Goal: Check status: Check status

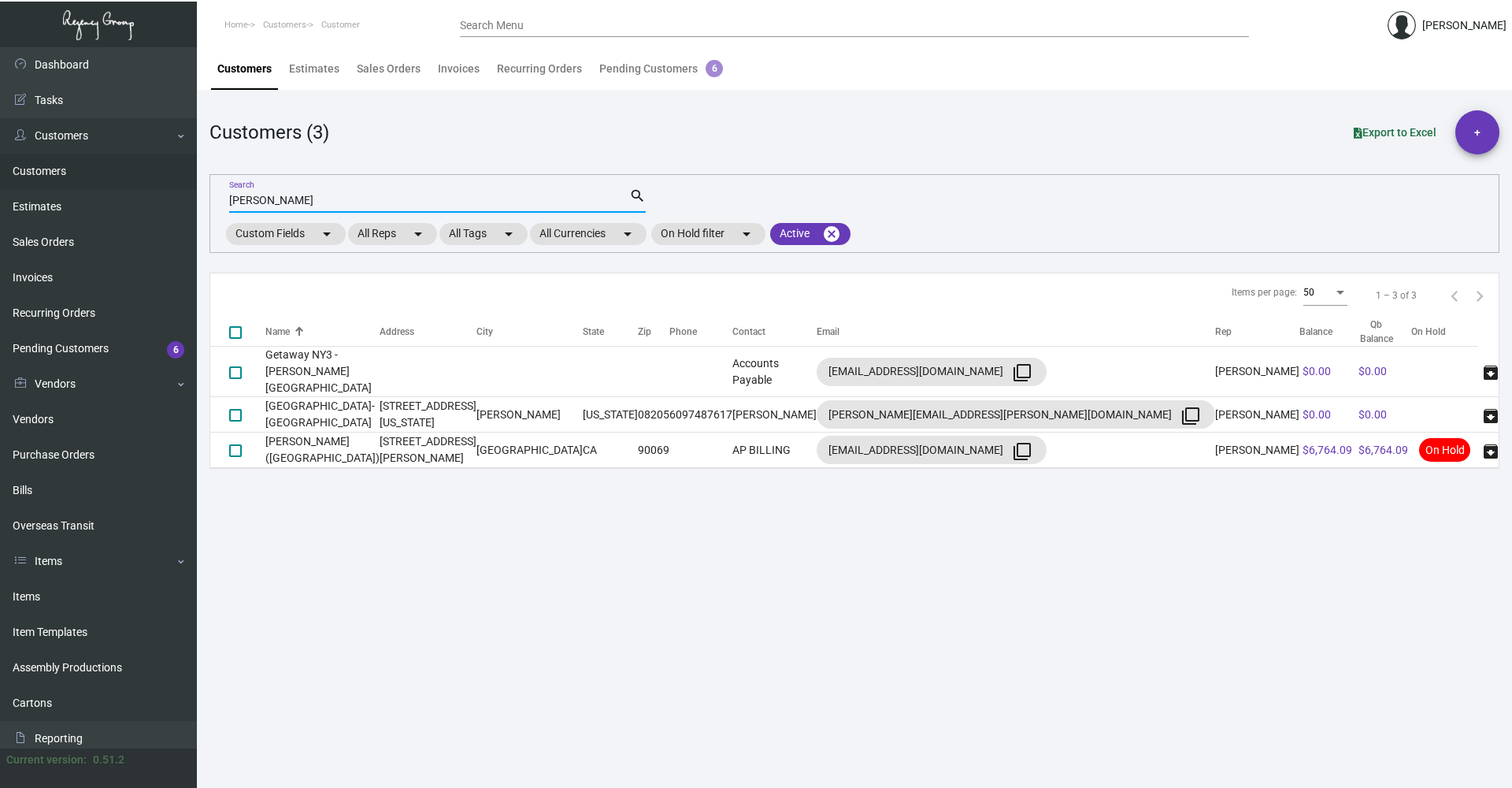
click at [308, 205] on input "[PERSON_NAME]" at bounding box center [429, 201] width 400 height 13
click at [308, 205] on input "[PERSON_NAME]" at bounding box center [429, 201] width 400 height 13
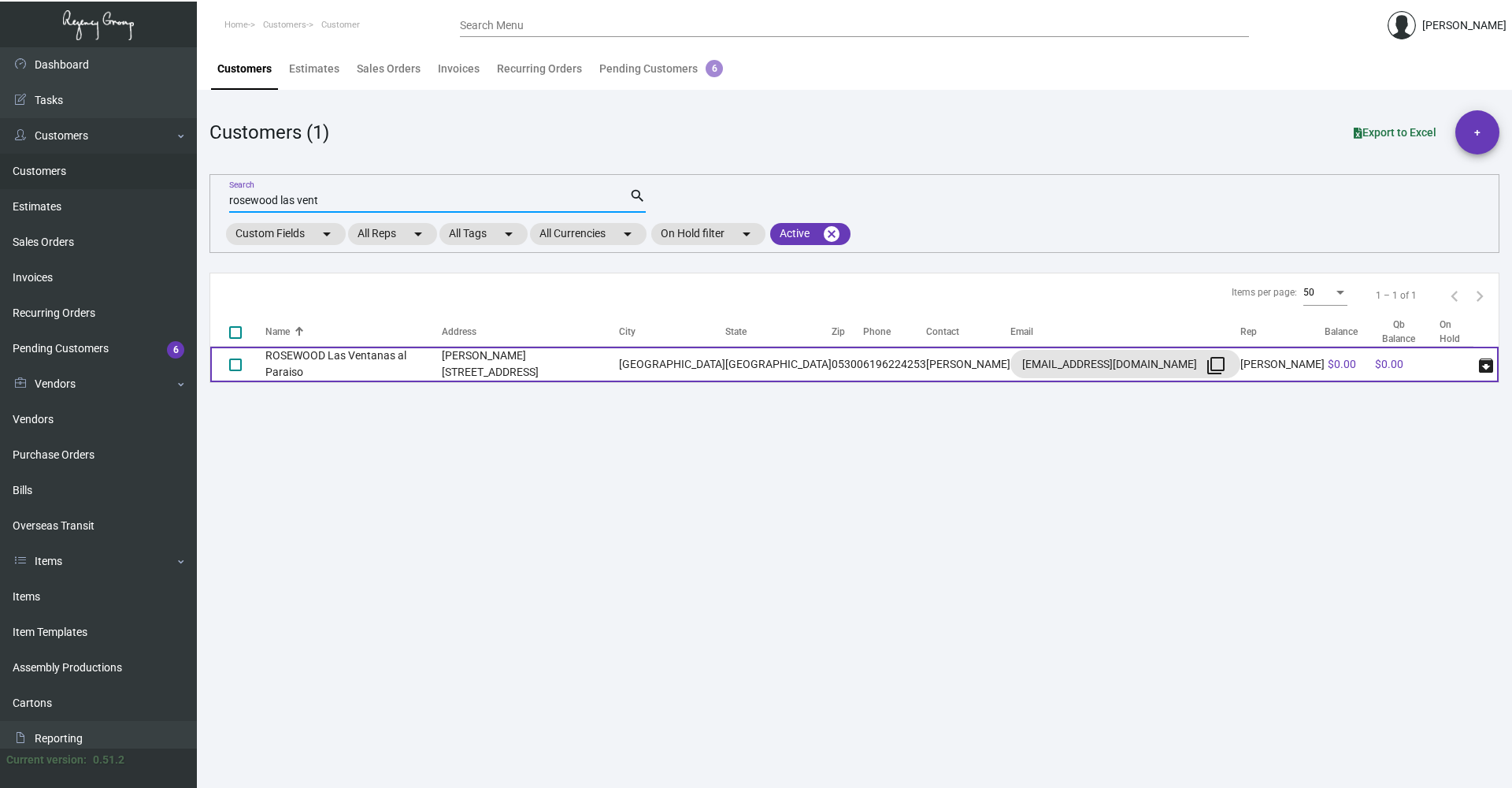
type input "rosewood las vent"
click at [460, 369] on td "[PERSON_NAME][STREET_ADDRESS]" at bounding box center [530, 364] width 178 height 36
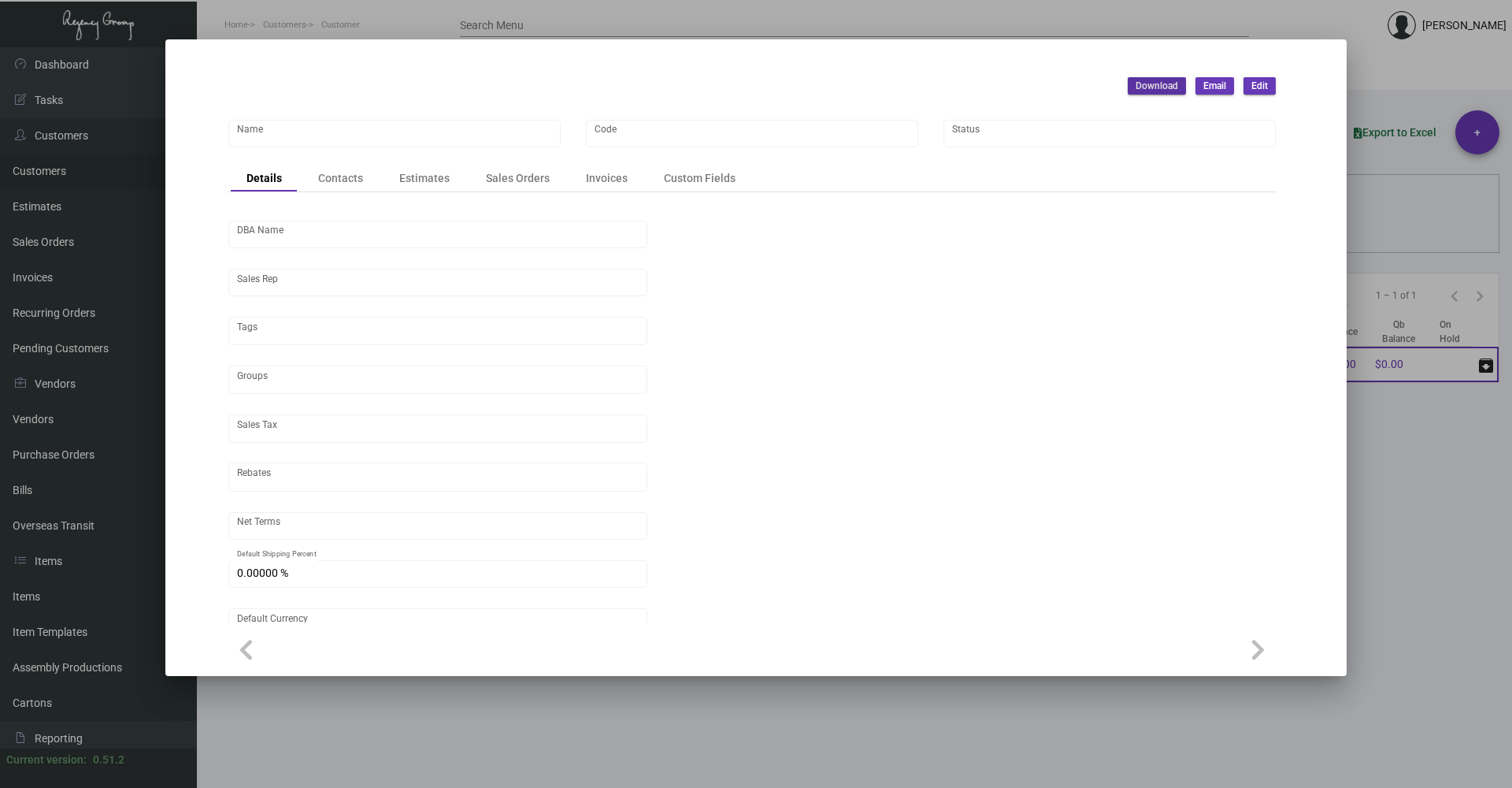
type input "ROSEWOOD Las Ventanas al Paraiso"
type input "RWLVAP"
type input "[PERSON_NAME]"
type input "Out of State"
type input "Net 30"
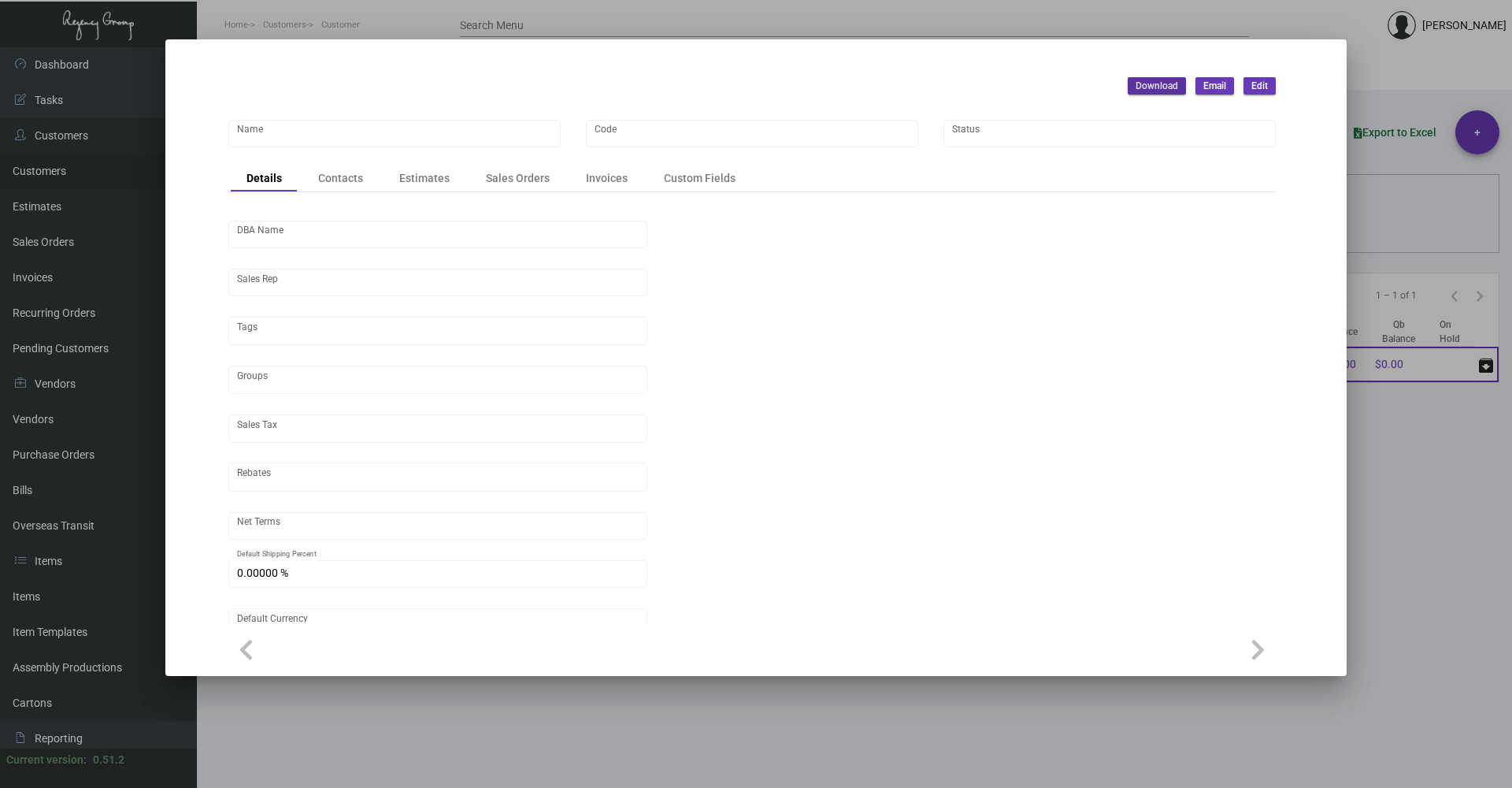
type input "United States Dollar $"
type input "$ 0.00"
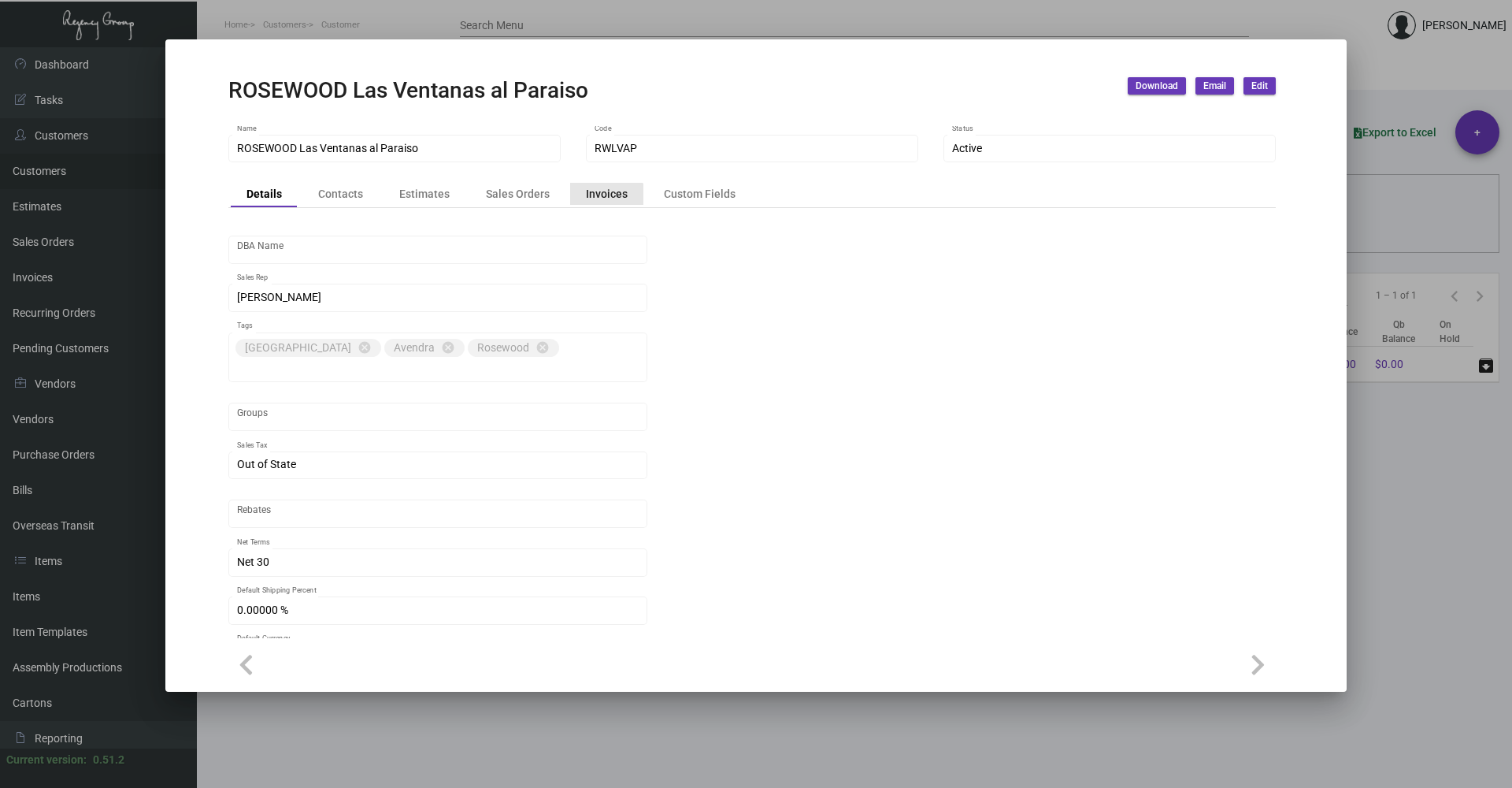
click at [591, 197] on div "Invoices" at bounding box center [606, 193] width 42 height 17
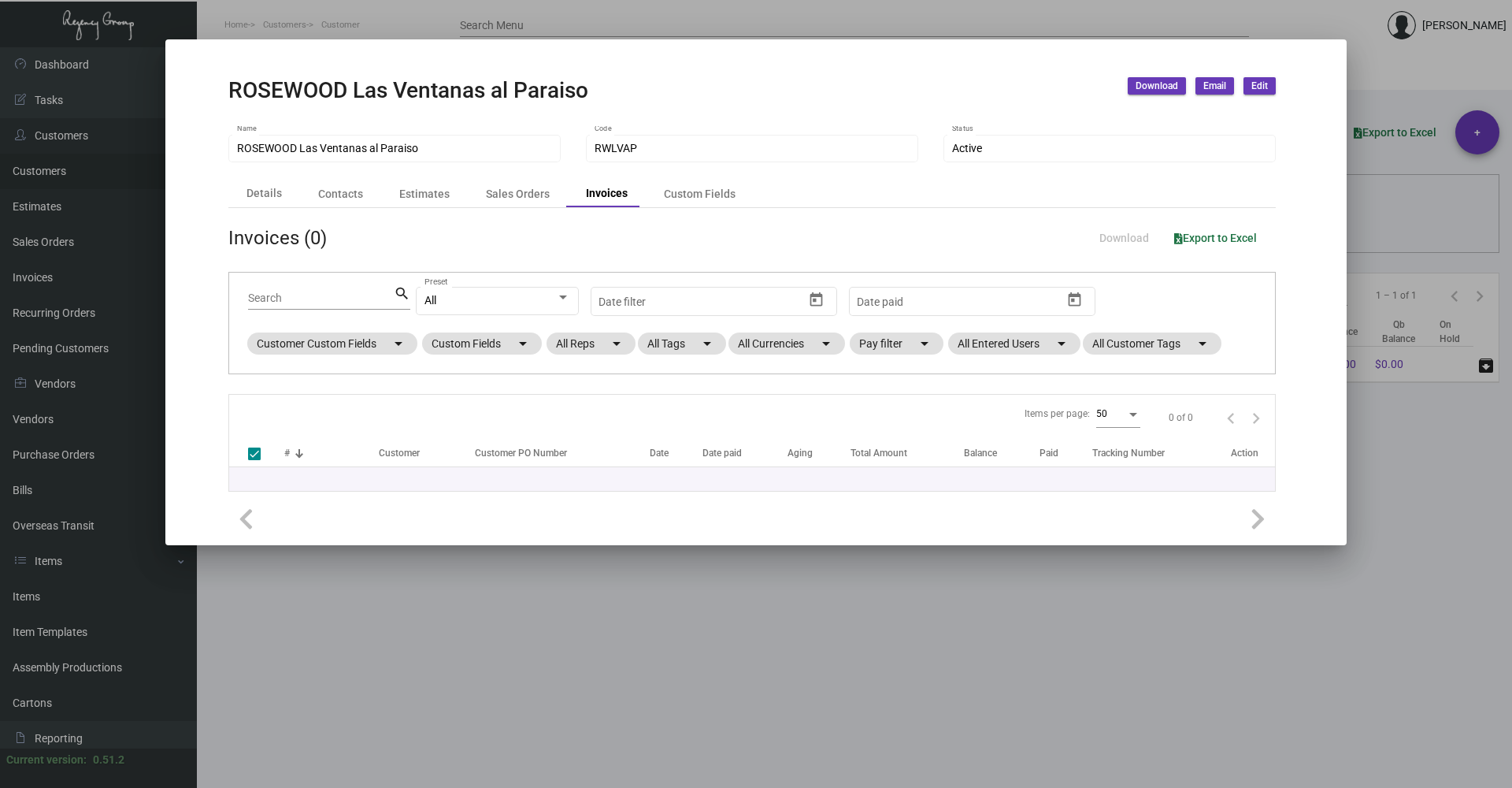
checkbox input "false"
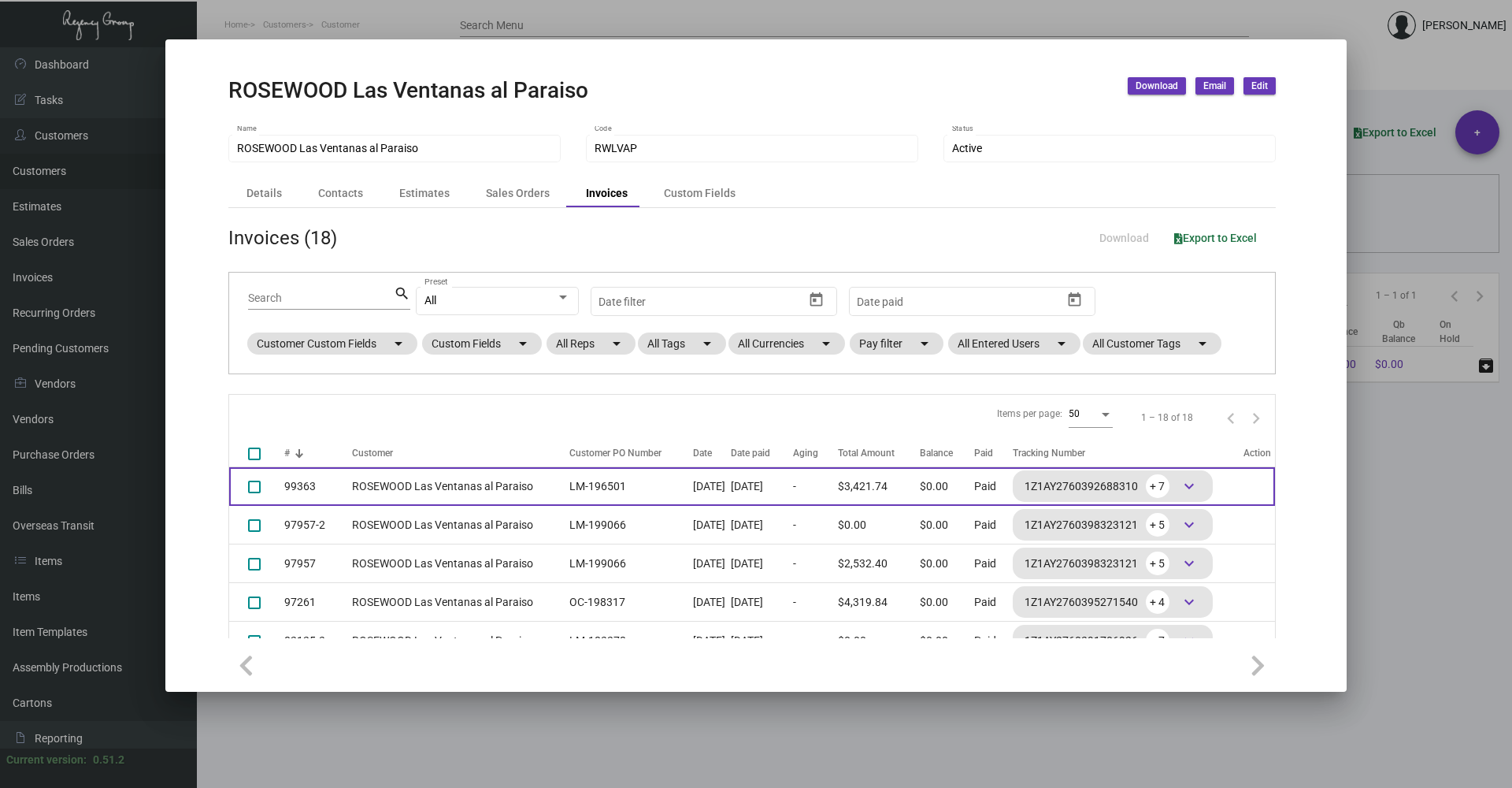
click at [643, 493] on td "LM-196501" at bounding box center [628, 486] width 132 height 39
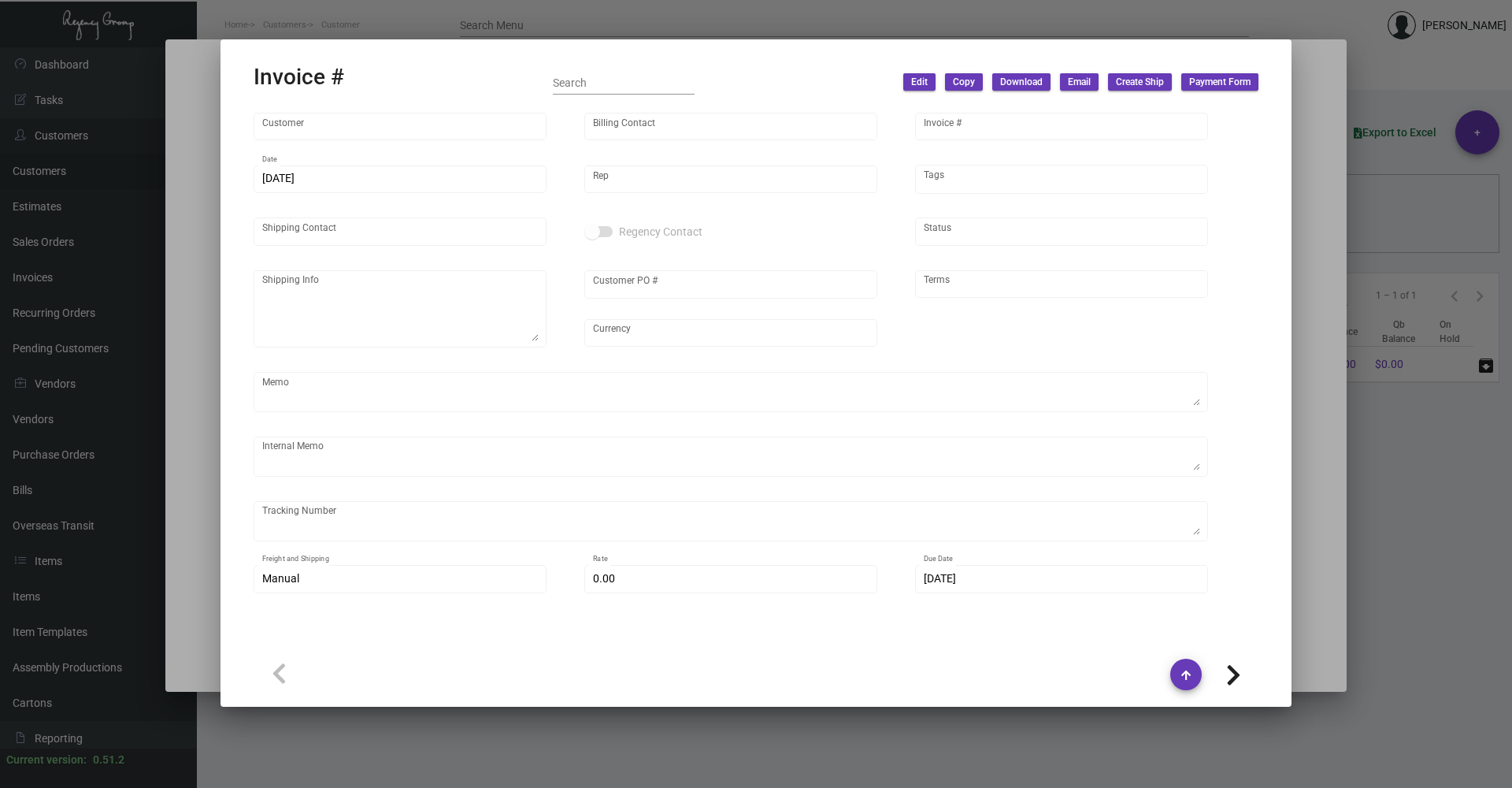
type input "ROSEWOOD Las Ventanas al Paraiso"
type input "[PERSON_NAME]"
type input "99363"
type input "[DATE]"
type input "[PERSON_NAME]"
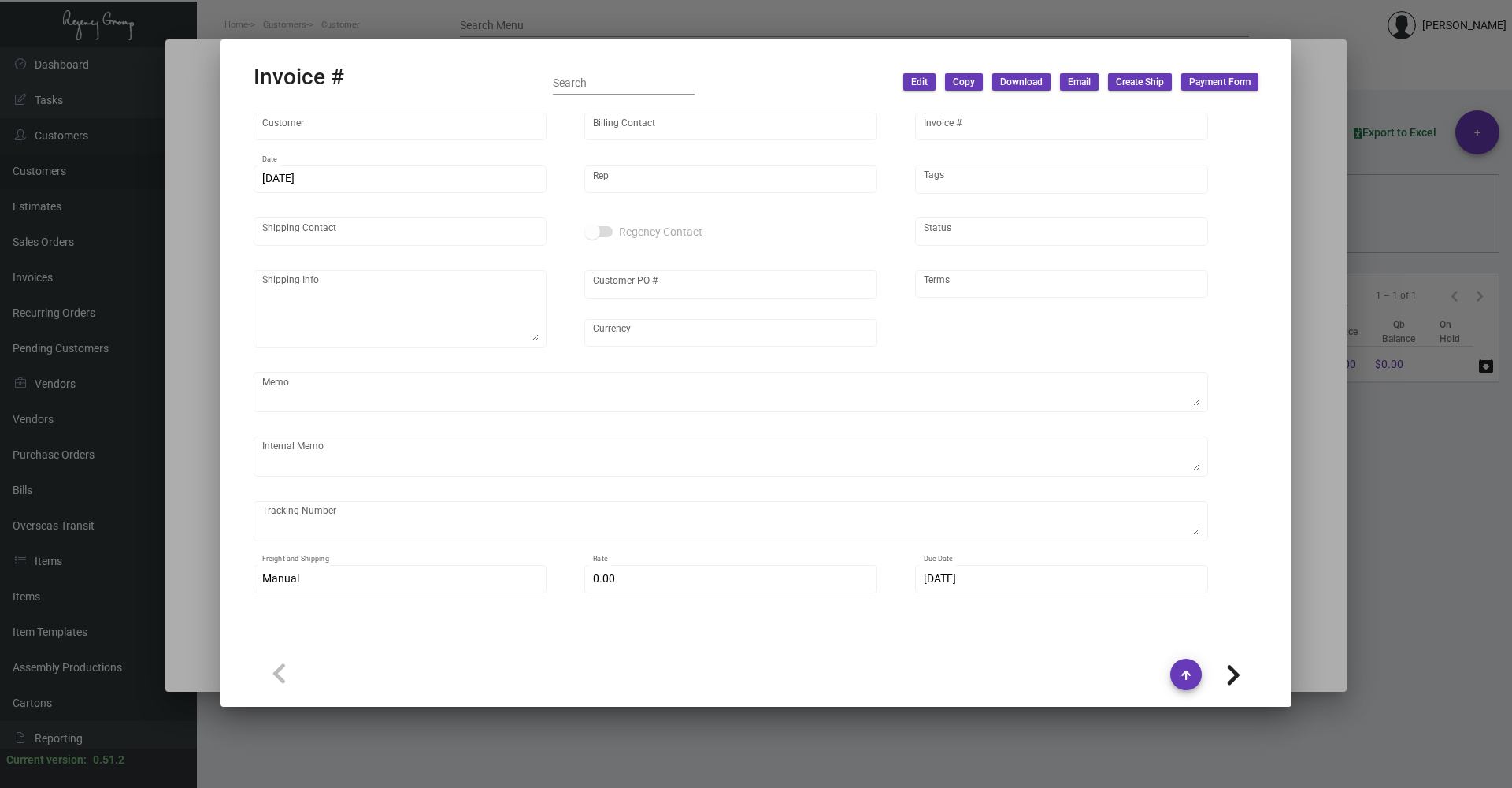
type input "[PERSON_NAME]"
type textarea "ROSEWOOD Las Ventanas al Paraiso - [PERSON_NAME] [STREET_ADDRESS][PERSON_NAME]"
type input "LM-196501"
type input "United States Dollar $"
type input "Net 30"
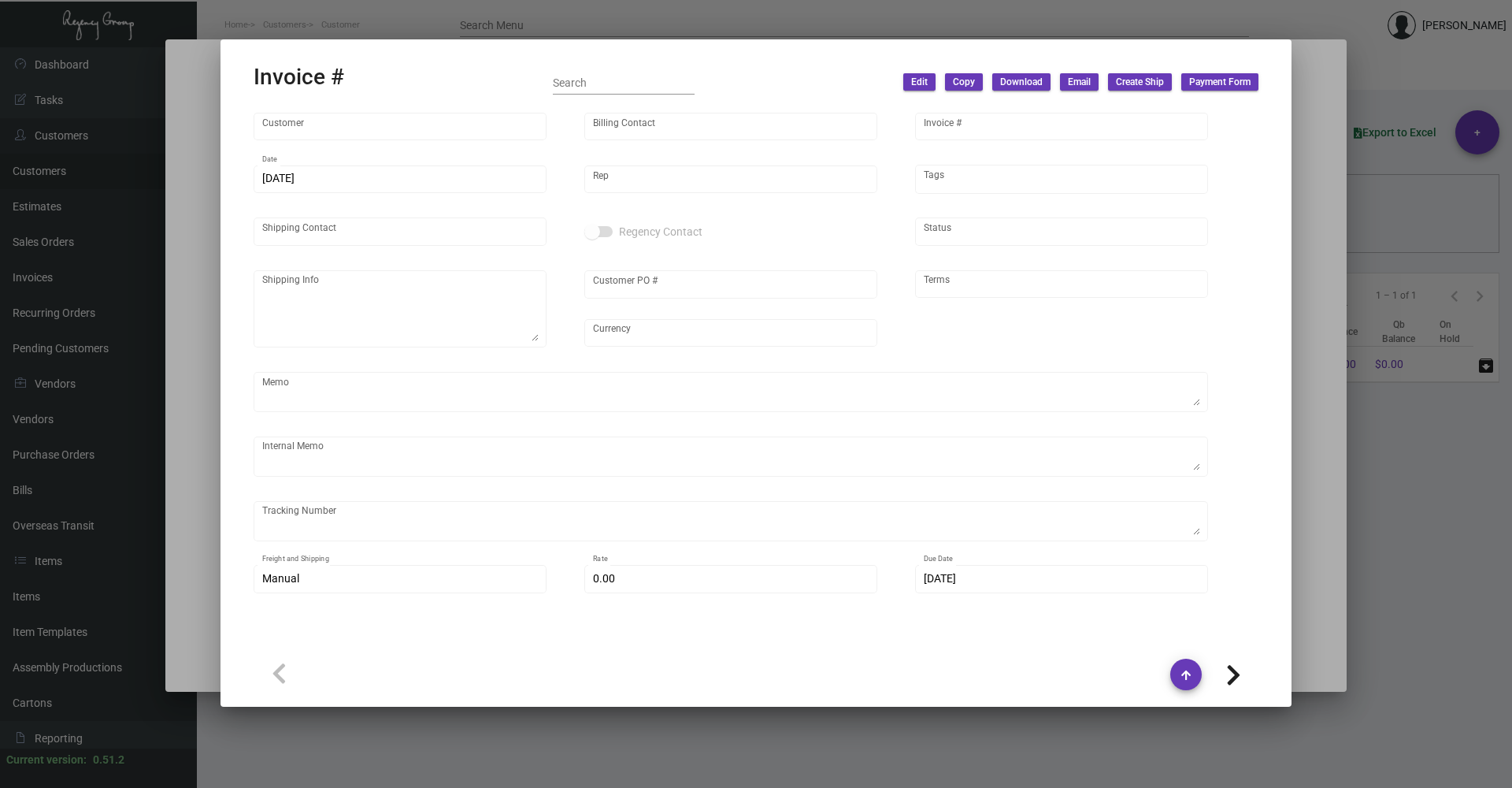
type textarea "201.76"
type input "8.50000 %"
type input "[DATE]"
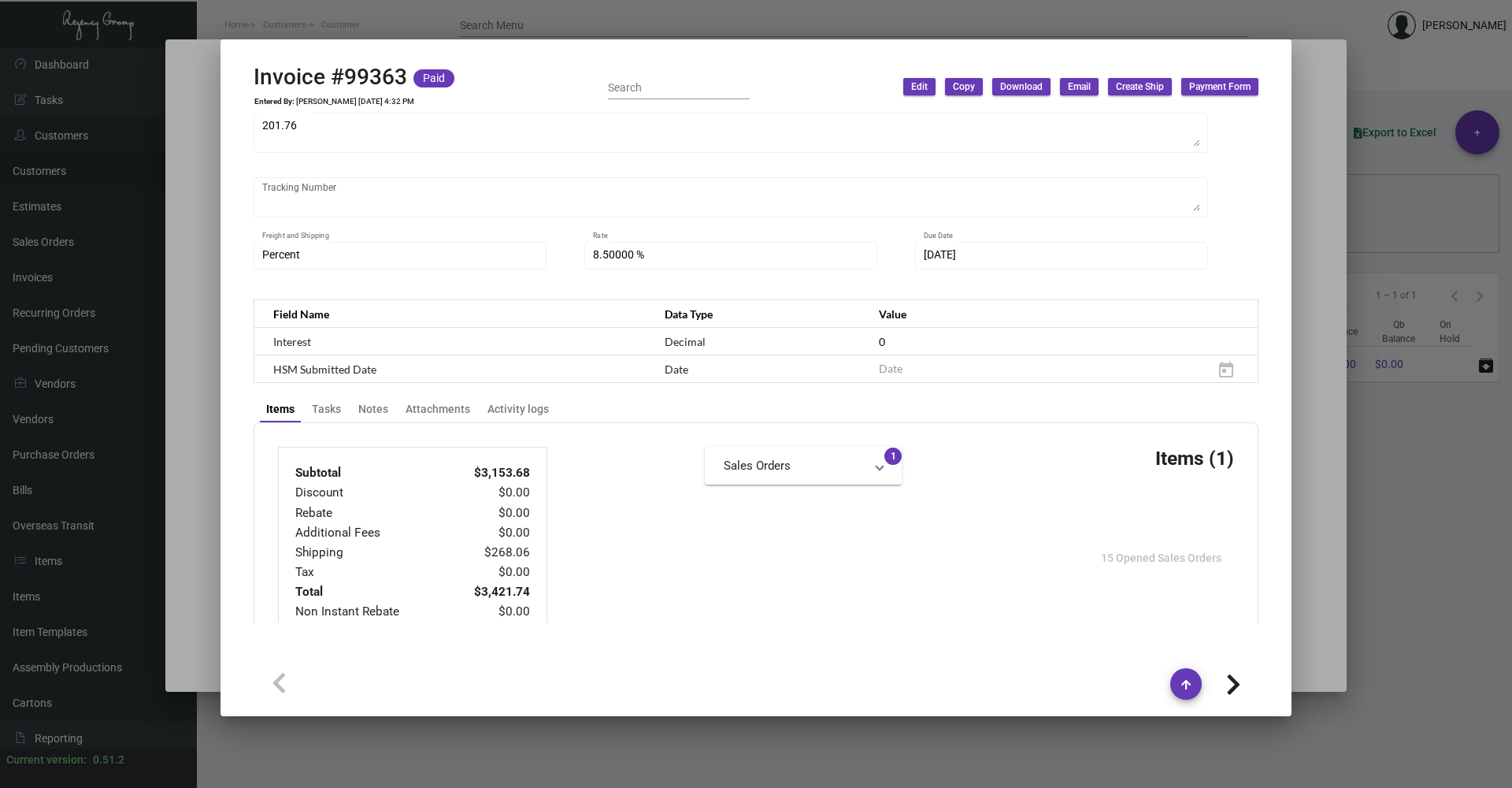
scroll to position [394, 0]
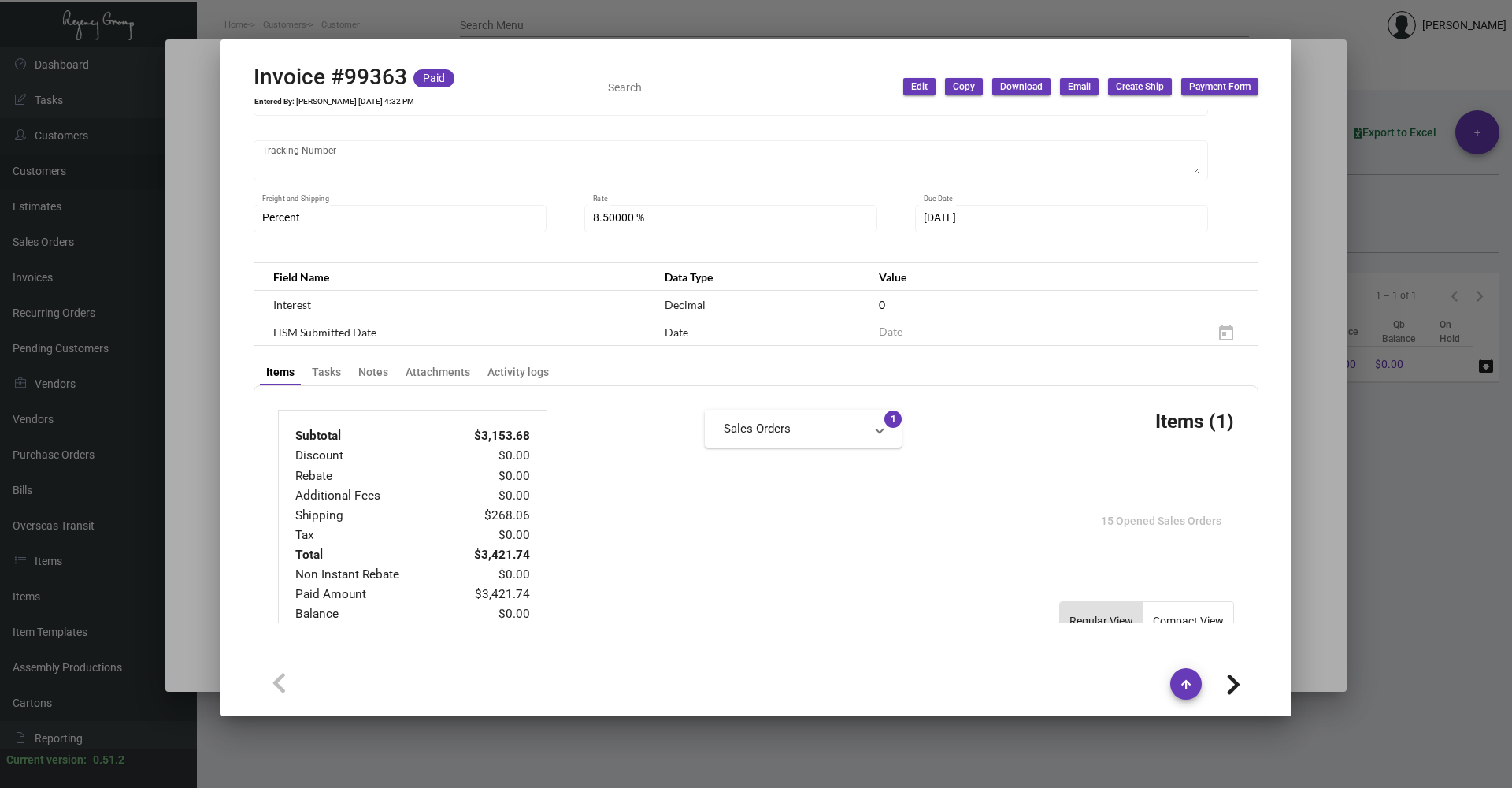
click at [1228, 681] on icon at bounding box center [1233, 685] width 15 height 24
type input "97957-2"
type input "[DATE]"
type input "LM-199066"
type textarea "ADJUST FOR 1 MISSING PEN DUE TO DAMAGED SHIPMENT"
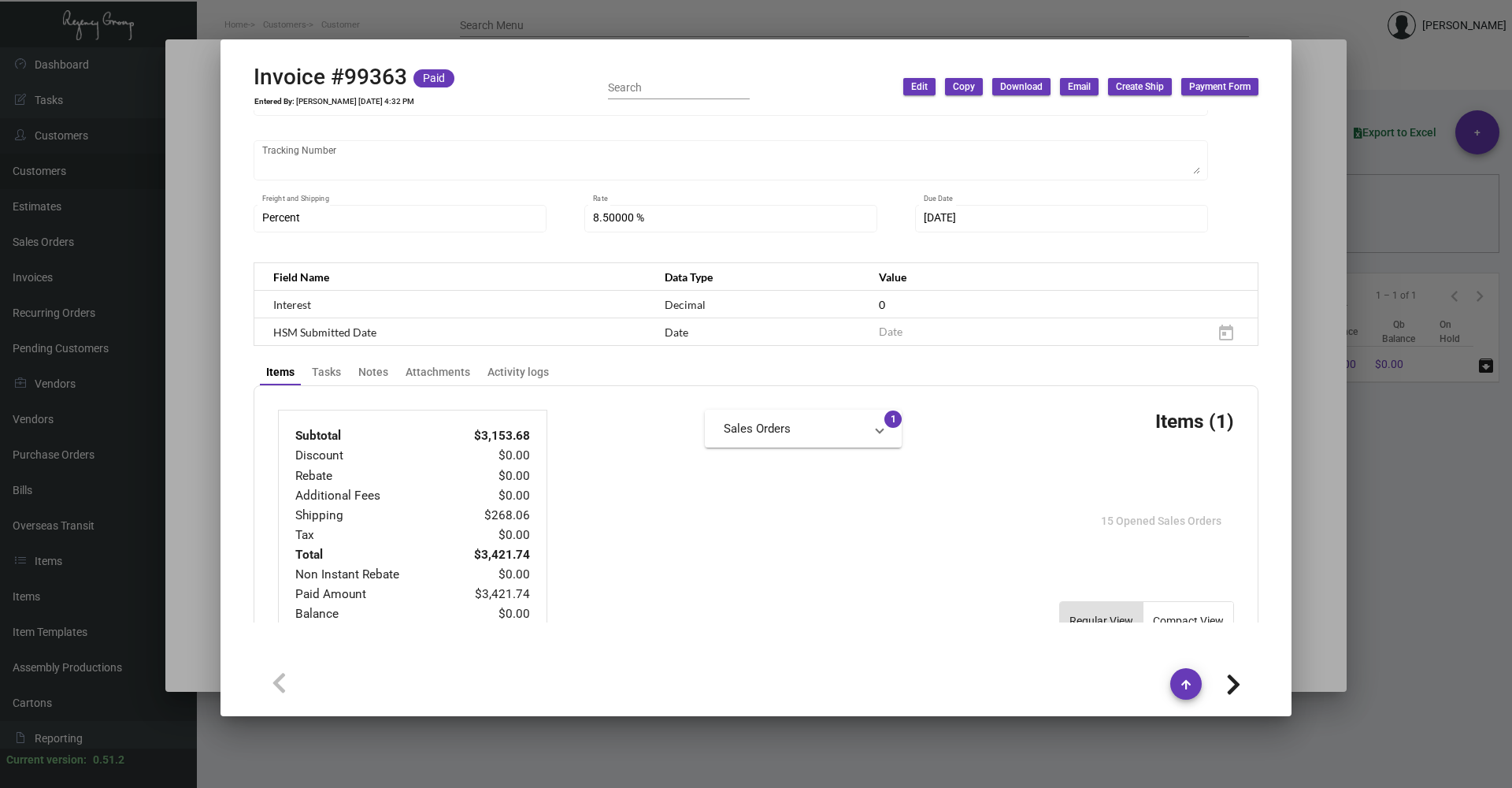
type textarea "135.66"
type input "$ 0.00"
type input "[DATE]"
click at [1228, 681] on icon at bounding box center [1233, 685] width 15 height 24
type input "97957"
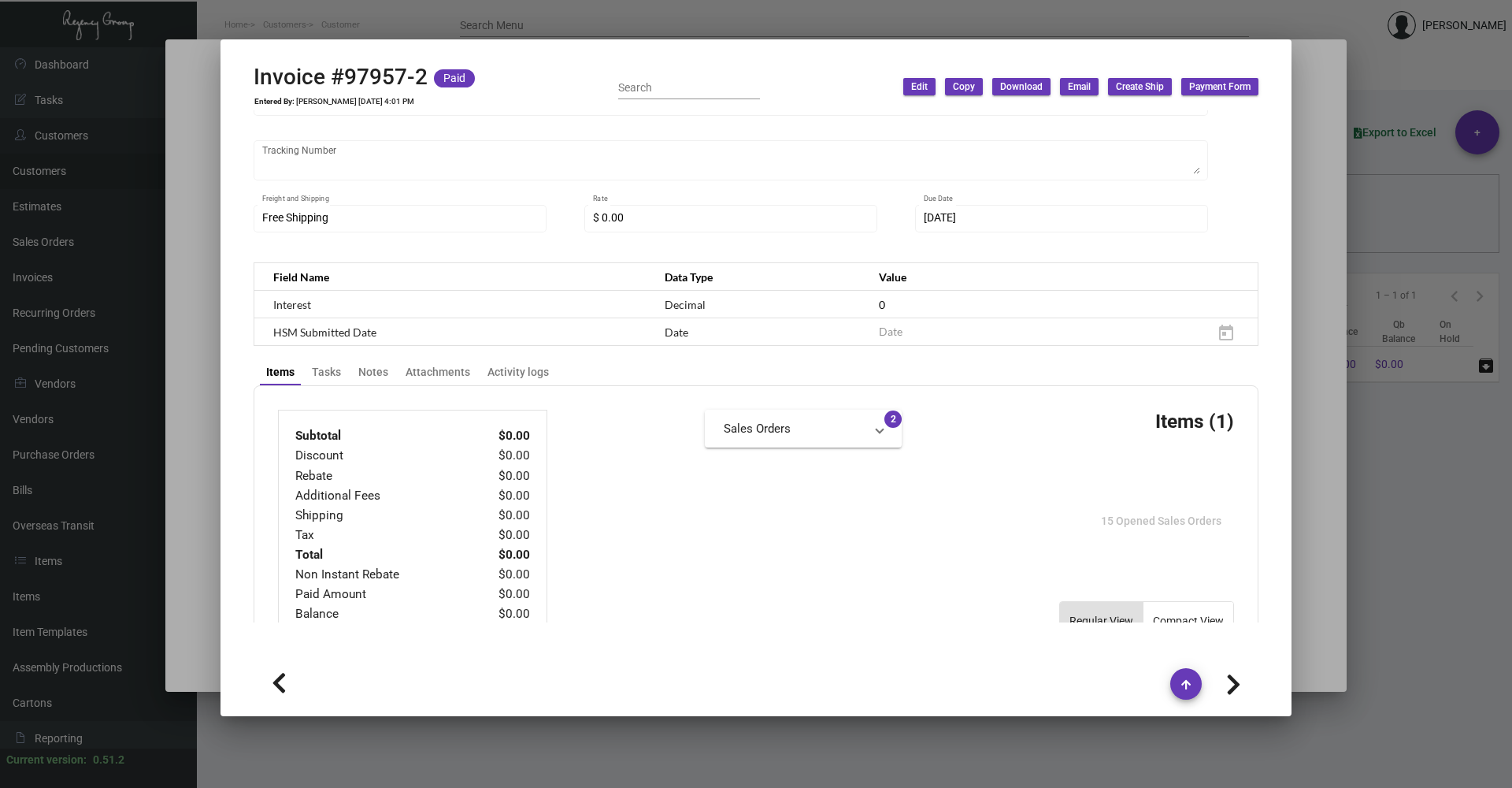
type input "$ 162.40"
type input "[DATE]"
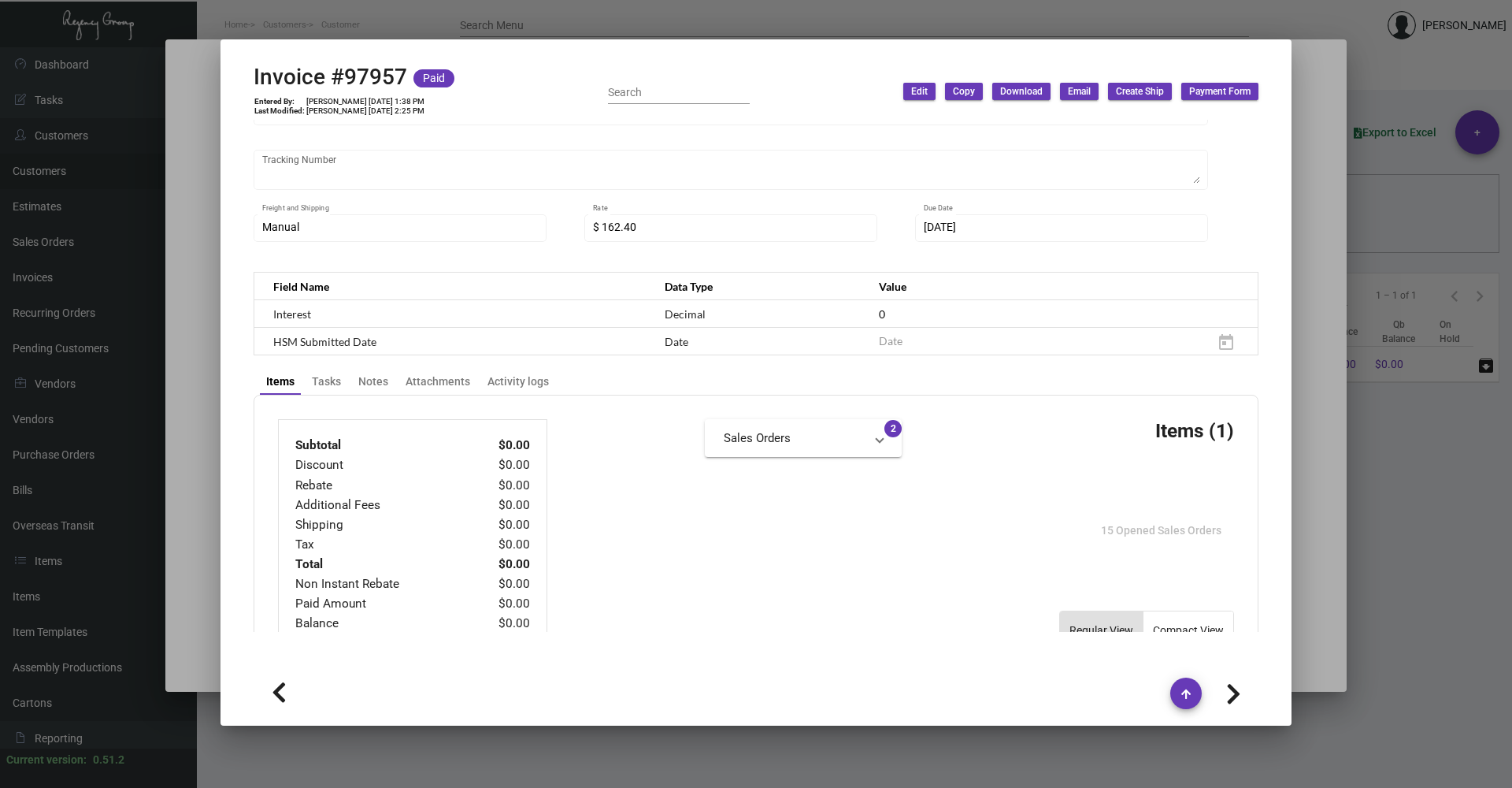
type input "$ 0.79026"
click at [1228, 683] on icon at bounding box center [1233, 694] width 15 height 24
type input "97261"
type input "[DATE]"
type input "[PERSON_NAME]"
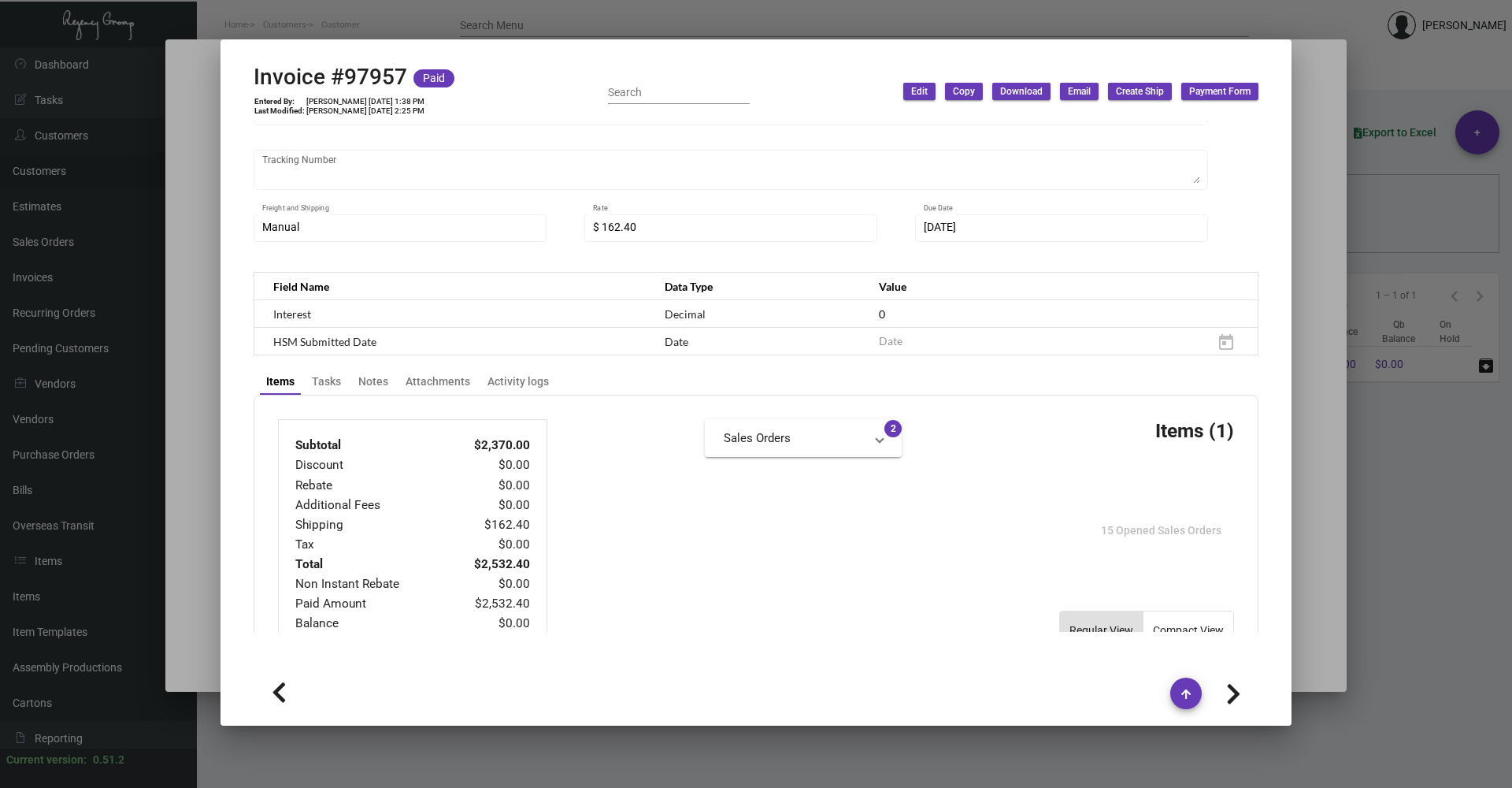
type textarea "ROSEWOOD Las Ventanas al Paraiso/Asimex San Diego Forwarding LLC - [GEOGRAPHIC_…"
type input "OC-198317"
type textarea "$41.75"
type input "$ 69.84"
type input "[DATE]"
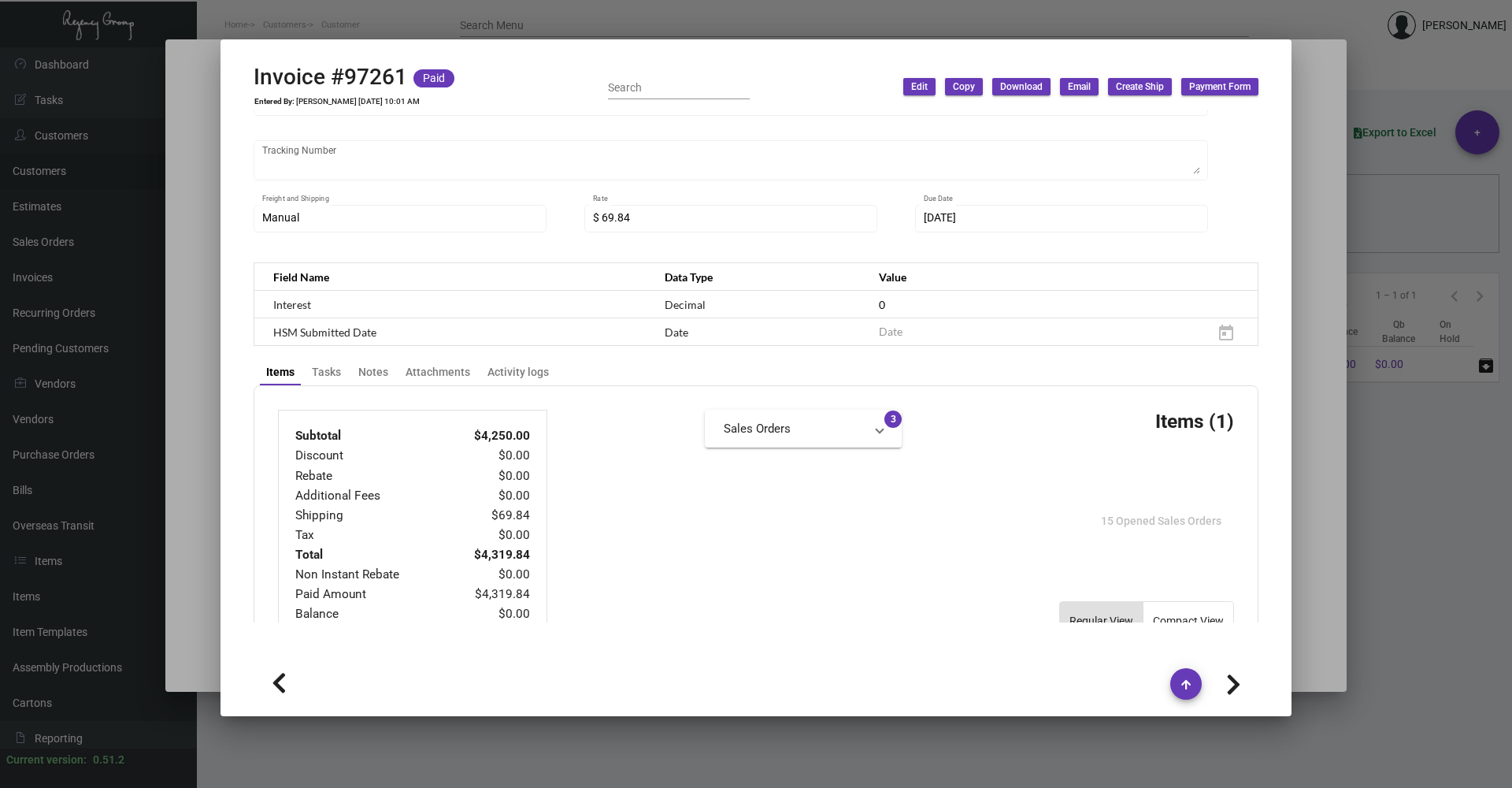
click at [1320, 613] on div at bounding box center [756, 394] width 1512 height 788
